Goal: Register for event/course

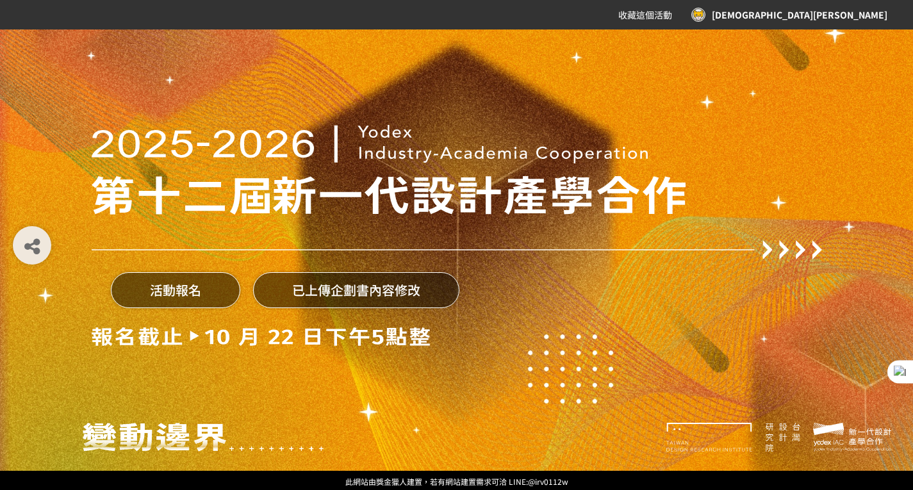
click at [181, 300] on button "活動報名" at bounding box center [175, 290] width 129 height 36
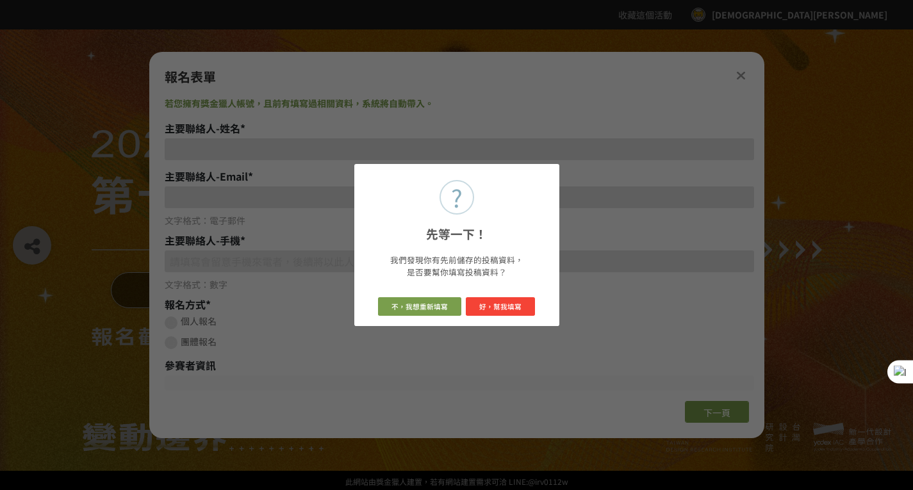
type input "[EMAIL_ADDRESS][DOMAIN_NAME]"
type input "0952388507"
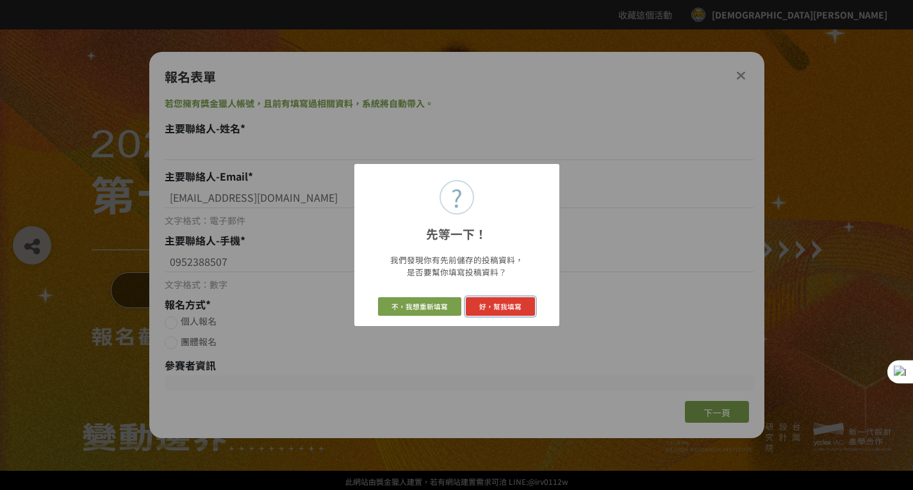
click at [511, 315] on button "好，幫我填寫" at bounding box center [501, 306] width 70 height 19
radio input "true"
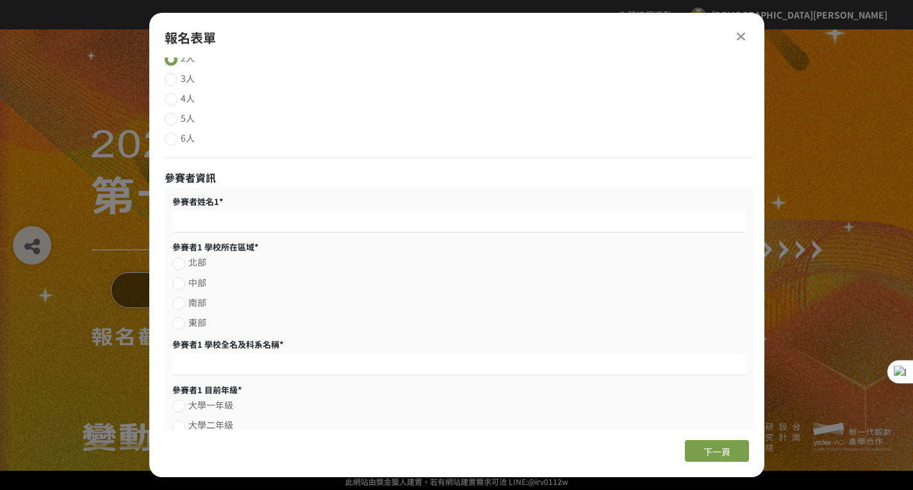
scroll to position [285, 0]
click at [257, 130] on div "2人 3人 4人 5人 6人" at bounding box center [459, 107] width 589 height 113
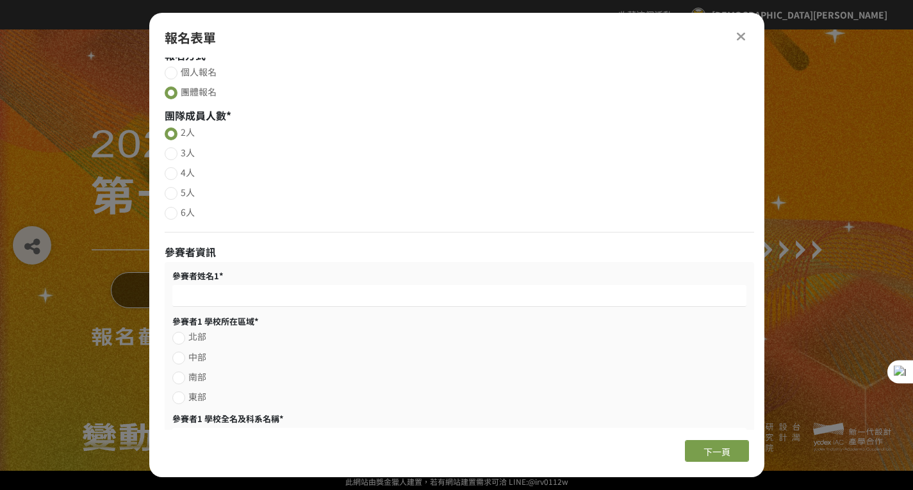
scroll to position [211, 0]
drag, startPoint x: 257, startPoint y: 130, endPoint x: 173, endPoint y: 138, distance: 84.3
click at [173, 138] on label "2人" at bounding box center [459, 131] width 589 height 14
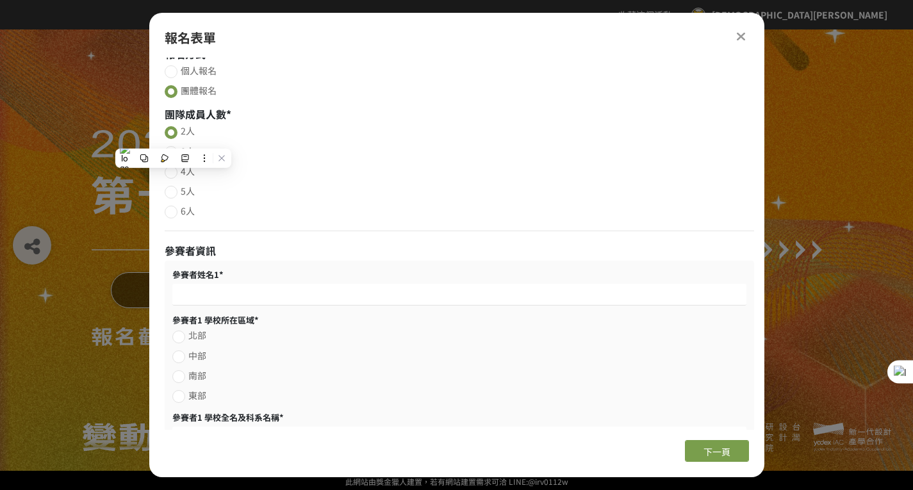
click at [171, 223] on div "2人 3人 4人 5人 6人" at bounding box center [459, 180] width 589 height 113
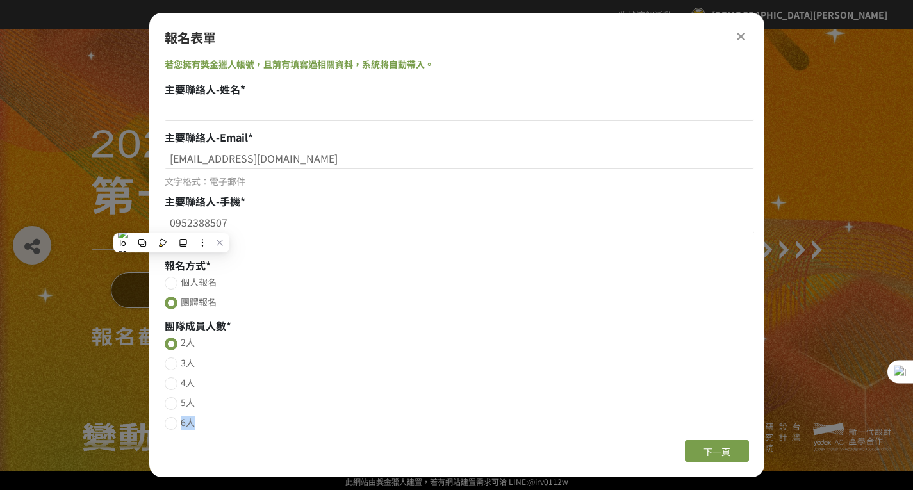
scroll to position [0, 0]
click at [211, 107] on input at bounding box center [459, 110] width 589 height 22
click at [211, 106] on input at bounding box center [459, 110] width 589 height 22
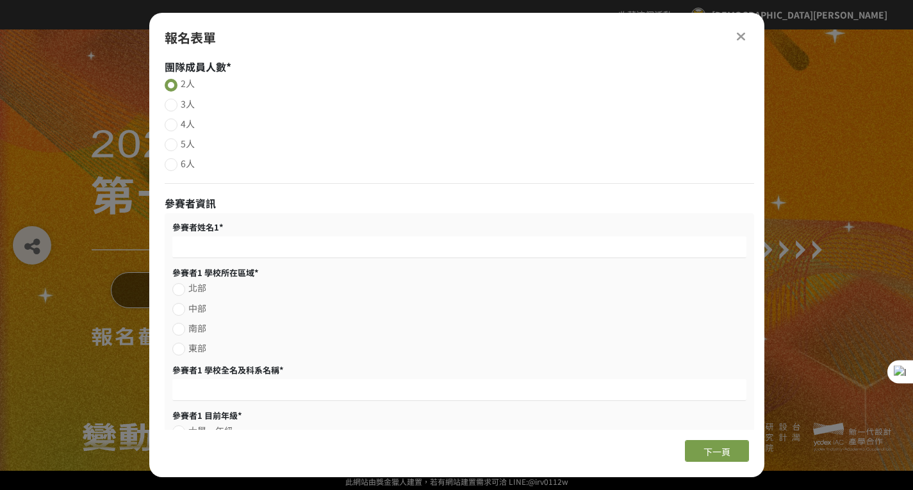
scroll to position [250, 0]
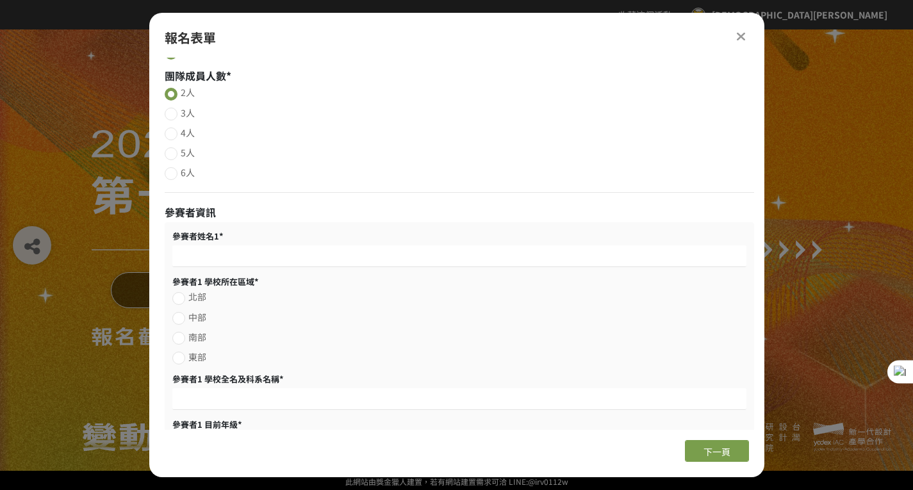
click at [172, 178] on div at bounding box center [171, 173] width 13 height 13
radio input "false"
radio input "true"
click at [173, 262] on input at bounding box center [459, 256] width 574 height 22
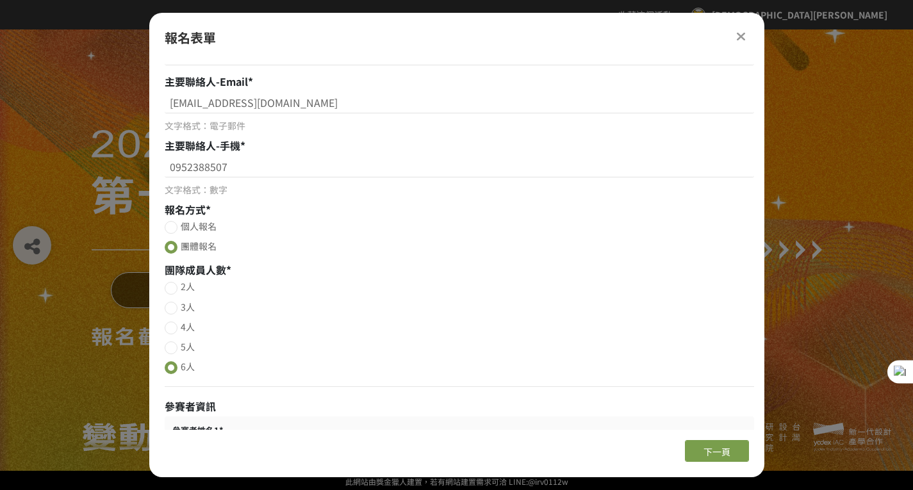
scroll to position [19, 0]
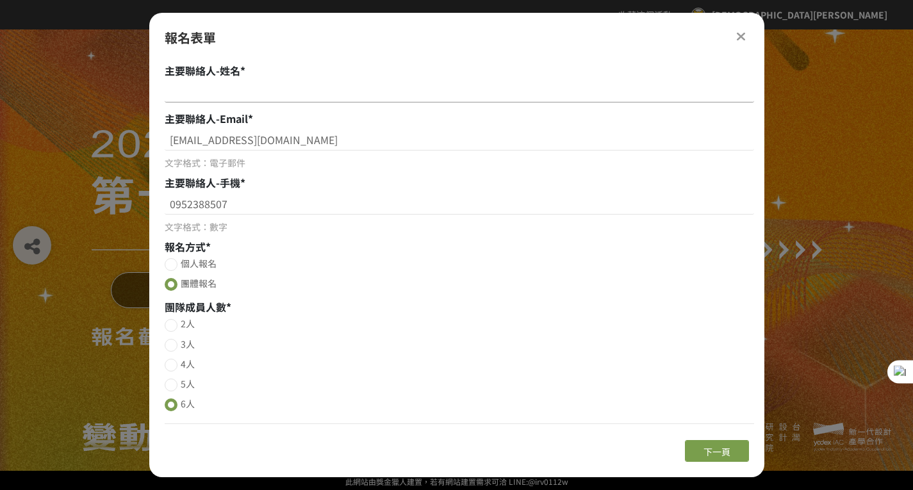
click at [186, 86] on input at bounding box center [459, 92] width 589 height 22
click at [743, 40] on icon at bounding box center [741, 36] width 10 height 13
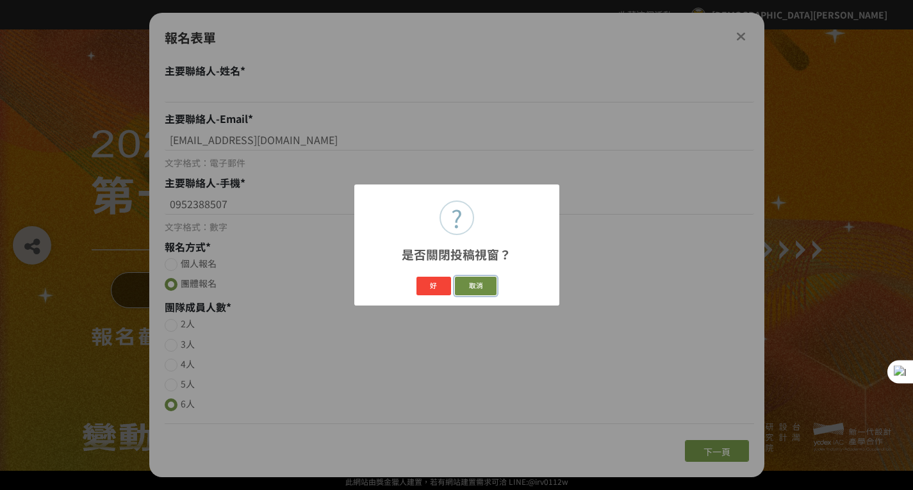
click at [476, 283] on button "取消" at bounding box center [476, 286] width 42 height 19
